Goal: Information Seeking & Learning: Learn about a topic

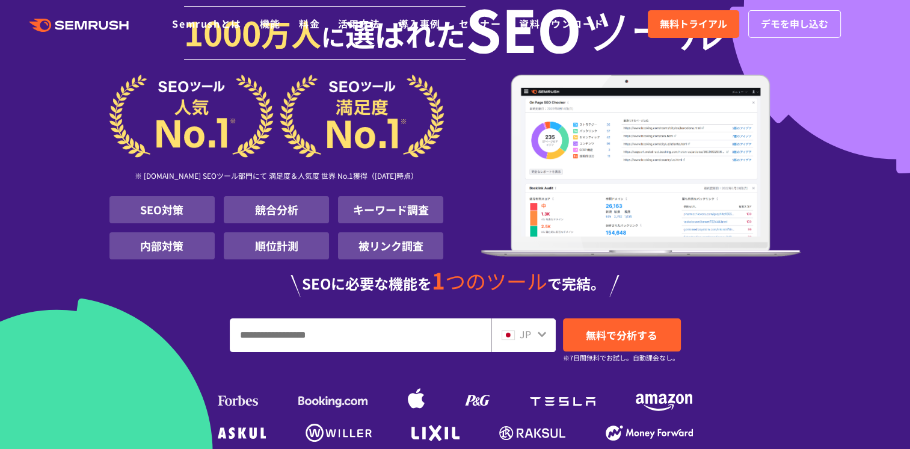
scroll to position [180, 0]
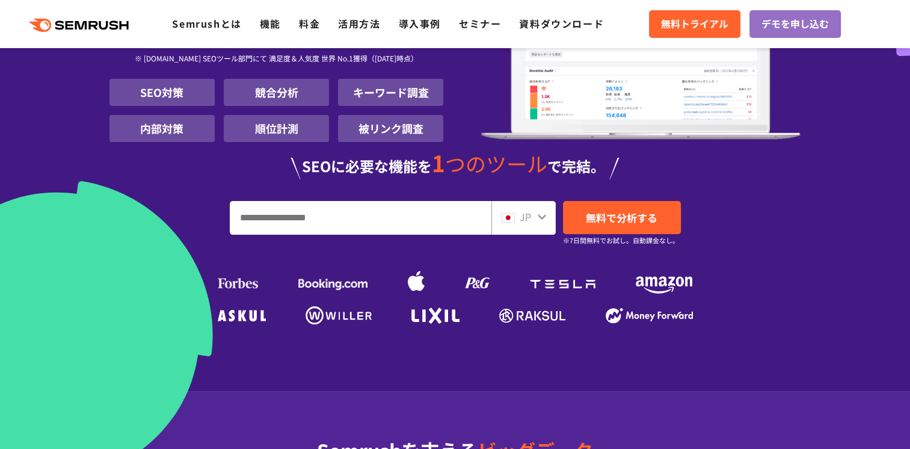
click at [272, 217] on input "URL、キーワードを入力してください" at bounding box center [360, 217] width 260 height 32
type input "*"
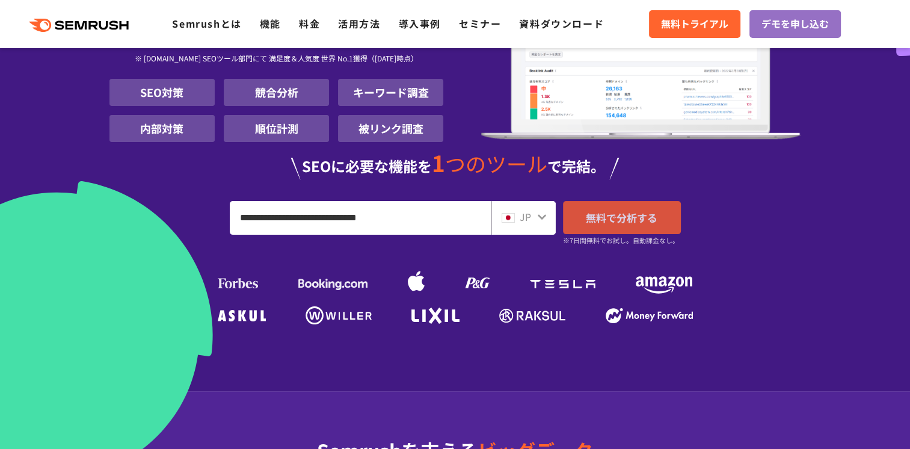
type input "**********"
click at [626, 221] on span "無料で分析する" at bounding box center [622, 217] width 72 height 15
click at [600, 220] on span "無料で分析する" at bounding box center [622, 217] width 72 height 15
